Goal: Book appointment/travel/reservation

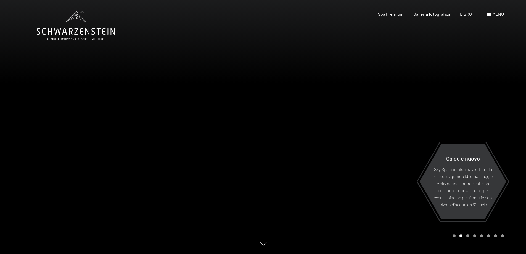
click at [497, 12] on font "menu" at bounding box center [498, 13] width 12 height 5
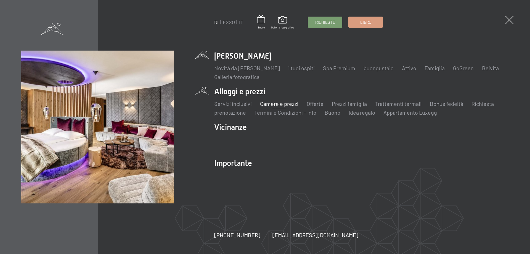
click at [276, 105] on font "Camere e prezzi" at bounding box center [279, 103] width 38 height 7
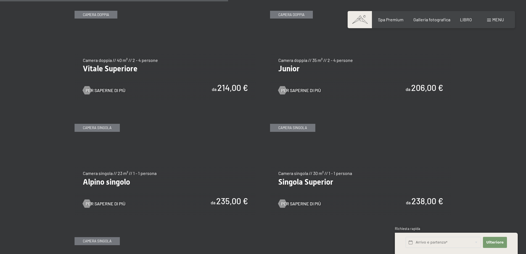
scroll to position [773, 0]
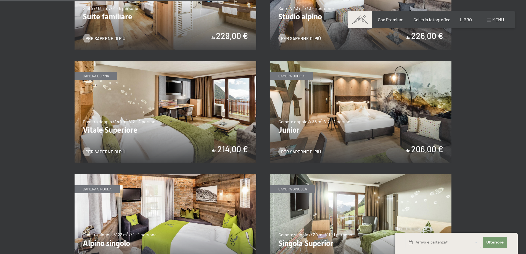
click at [390, 113] on img at bounding box center [361, 112] width 182 height 102
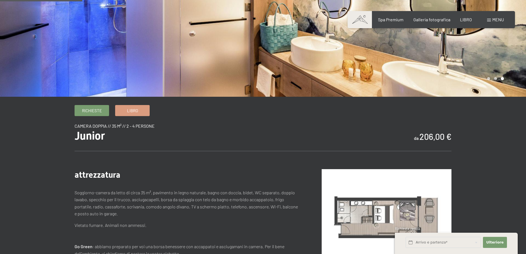
scroll to position [110, 0]
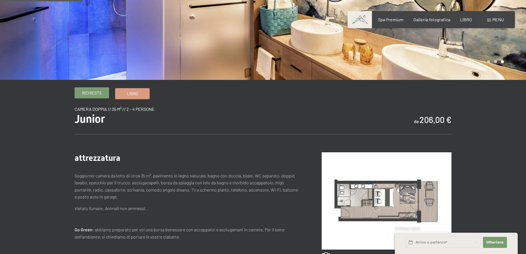
click at [88, 94] on font "Richieste" at bounding box center [92, 92] width 20 height 5
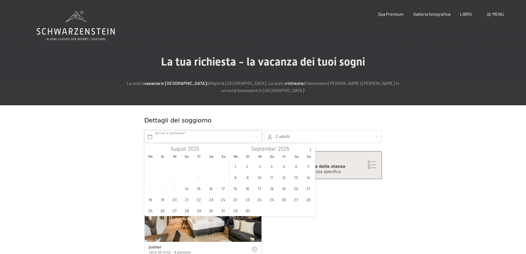
click at [179, 136] on input "text" at bounding box center [202, 136] width 117 height 12
click at [199, 190] on span "15" at bounding box center [199, 188] width 11 height 11
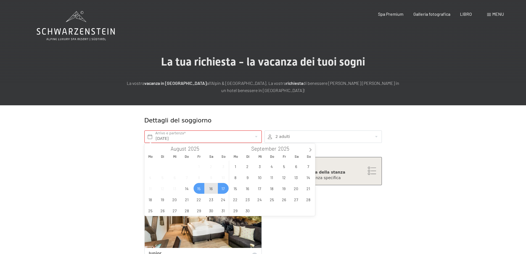
click at [223, 189] on span "17" at bounding box center [223, 188] width 11 height 11
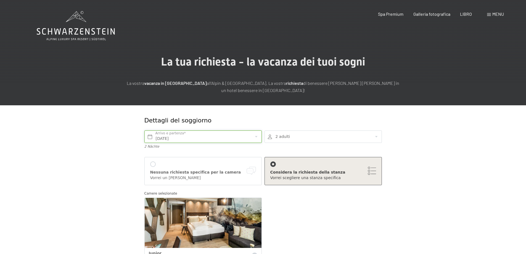
type input "[DATE] - So. [DATE]"
click at [154, 163] on div at bounding box center [153, 164] width 6 height 6
